Goal: Find specific page/section: Find specific page/section

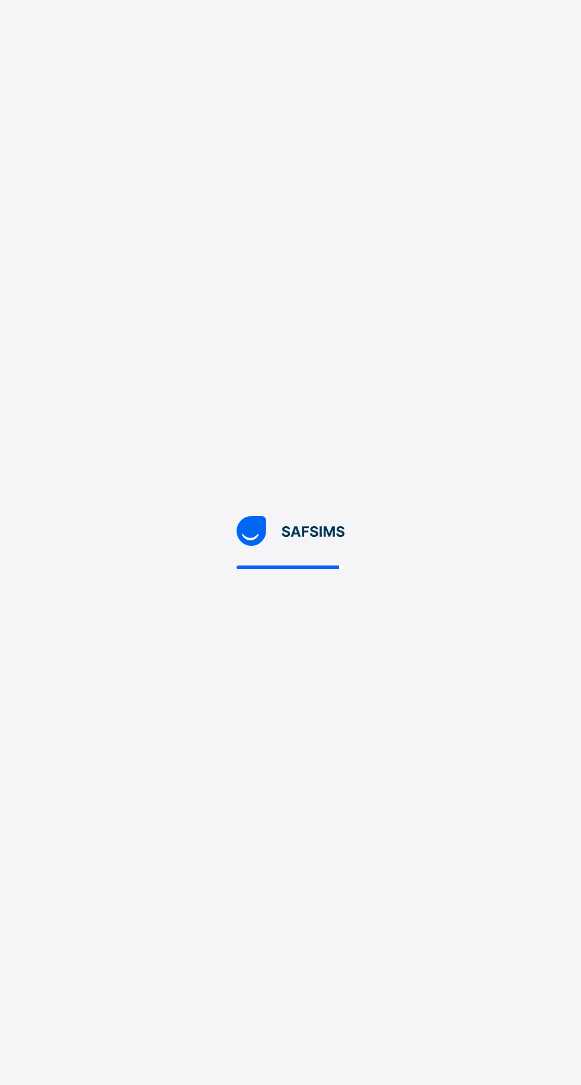
click at [20, 414] on div at bounding box center [290, 542] width 581 height 1085
click at [255, 617] on div at bounding box center [290, 542] width 581 height 1085
click at [296, 569] on div at bounding box center [291, 542] width 109 height 53
click at [314, 546] on img at bounding box center [291, 531] width 109 height 30
click at [317, 569] on div at bounding box center [291, 542] width 109 height 53
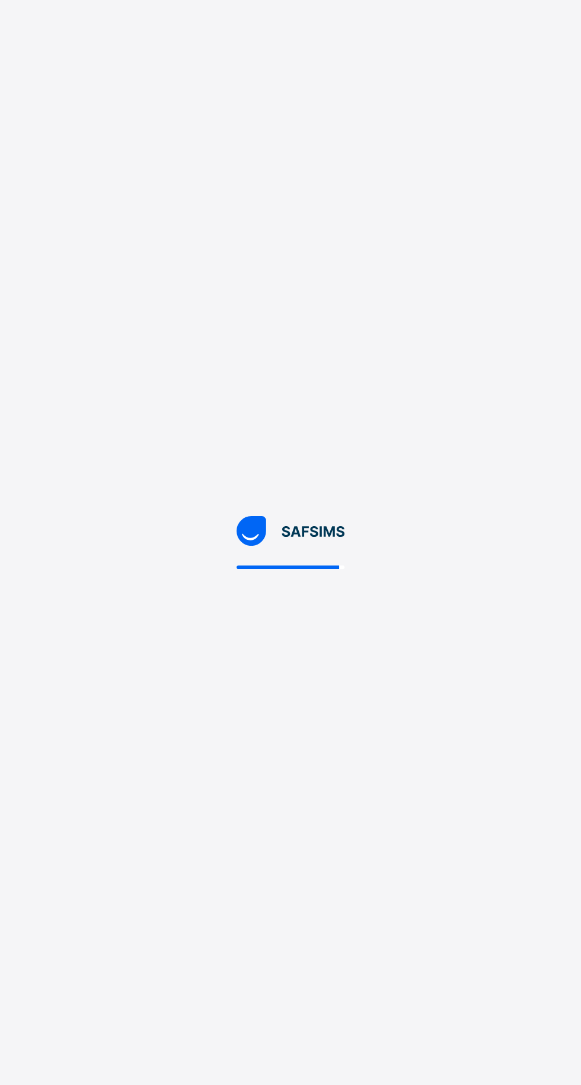
click at [527, 85] on div at bounding box center [290, 542] width 581 height 1085
